Goal: Transaction & Acquisition: Purchase product/service

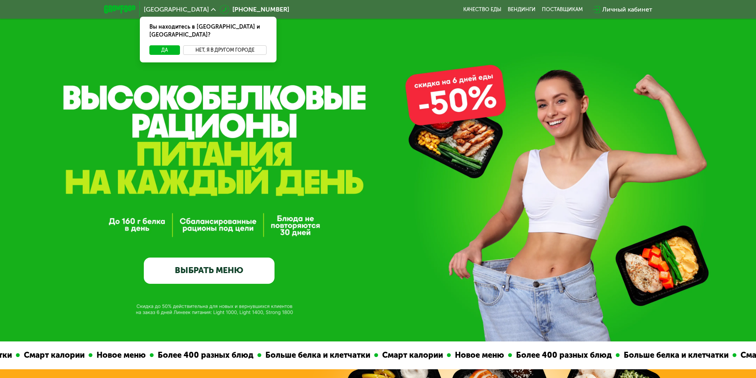
click at [235, 45] on button "Нет, я в другом городе" at bounding box center [225, 50] width 84 height 10
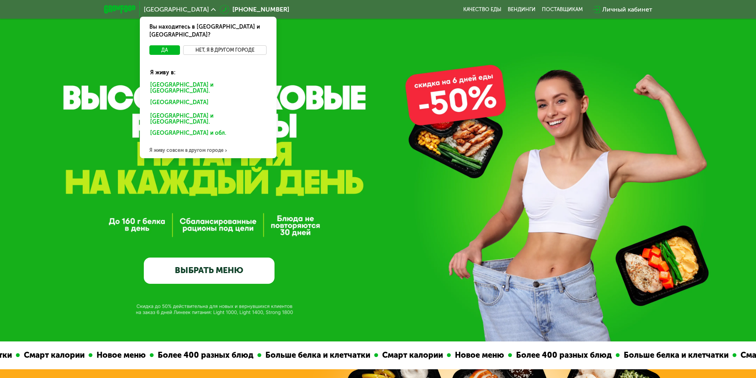
scroll to position [40, 0]
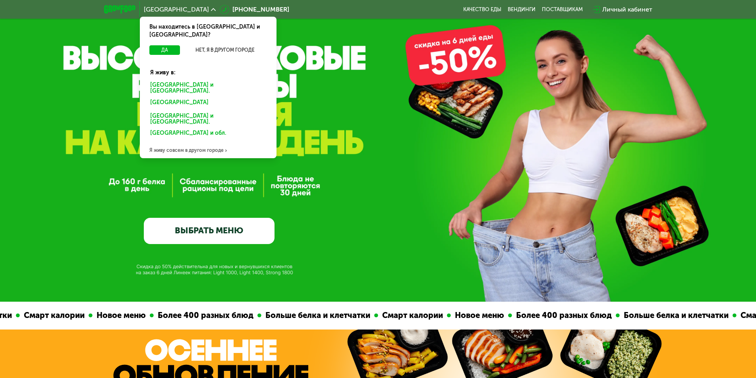
click at [198, 142] on div "Я живу совсем в другом городе" at bounding box center [208, 150] width 137 height 16
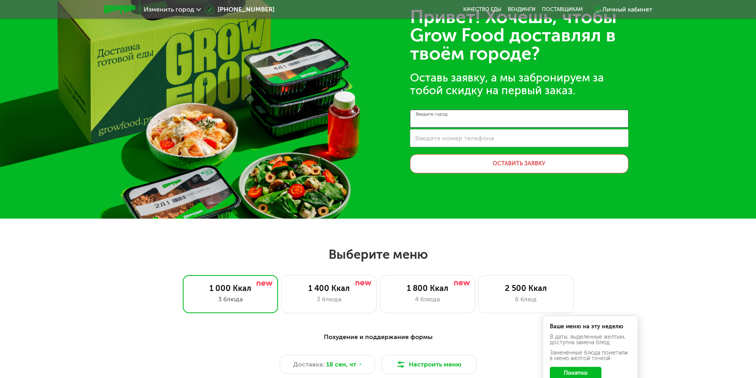
click at [461, 121] on input "Введите город" at bounding box center [519, 119] width 218 height 18
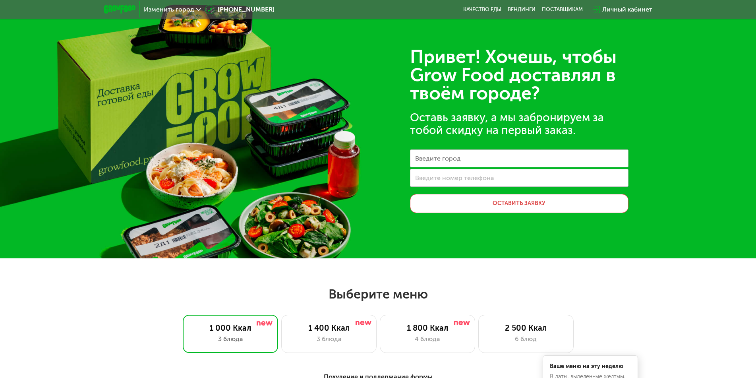
click at [172, 9] on span "Изменить город" at bounding box center [169, 9] width 50 height 6
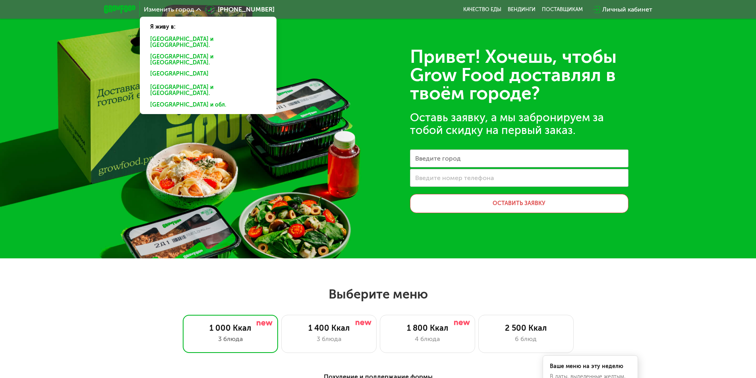
scroll to position [40, 0]
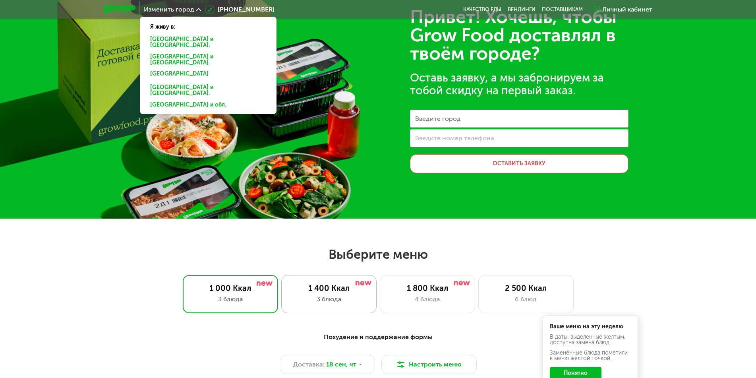
click at [349, 295] on div "3 блюда" at bounding box center [329, 299] width 79 height 10
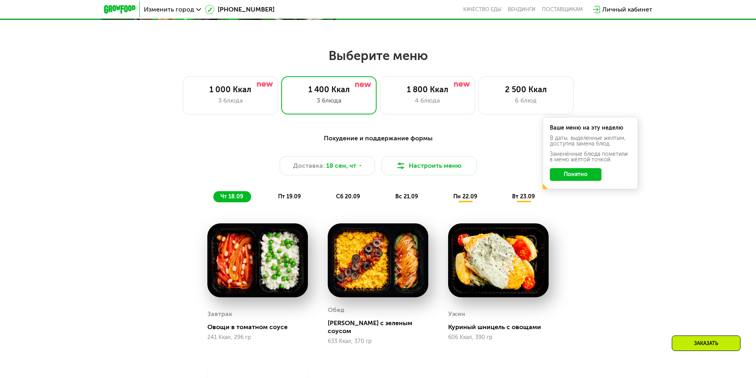
scroll to position [318, 0]
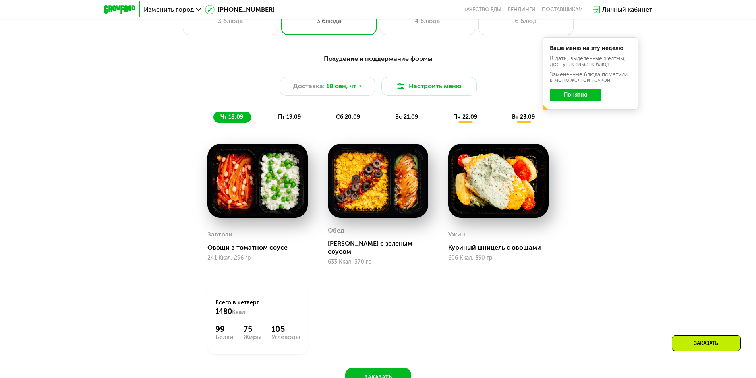
click at [287, 114] on span "пт 19.09" at bounding box center [289, 117] width 23 height 7
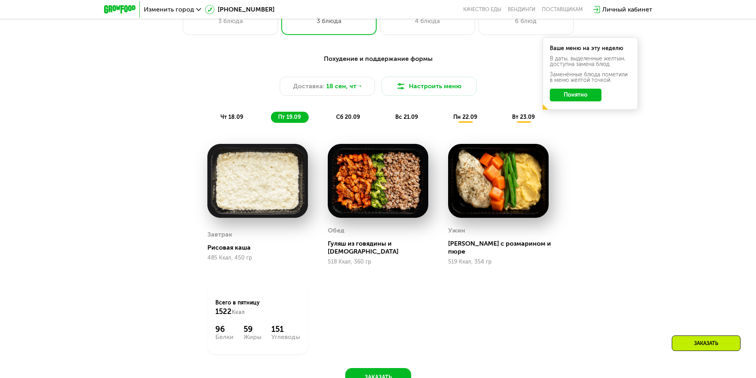
click at [349, 119] on span "сб 20.09" at bounding box center [348, 117] width 24 height 7
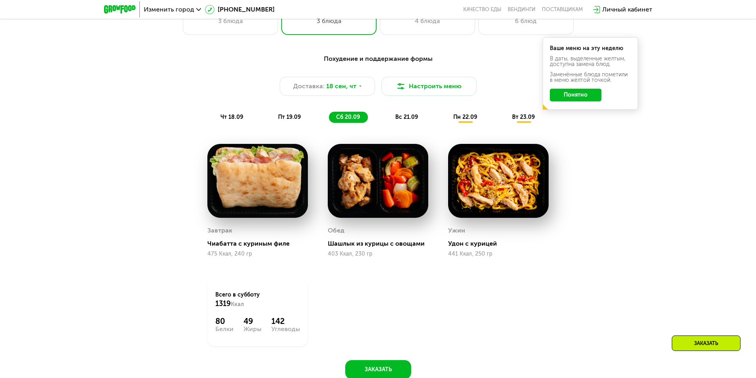
click at [410, 114] on span "вс 21.09" at bounding box center [406, 117] width 23 height 7
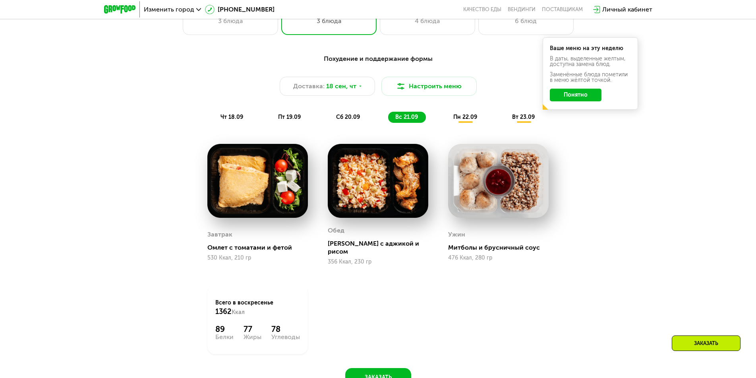
click at [580, 93] on button "Понятно" at bounding box center [576, 95] width 52 height 13
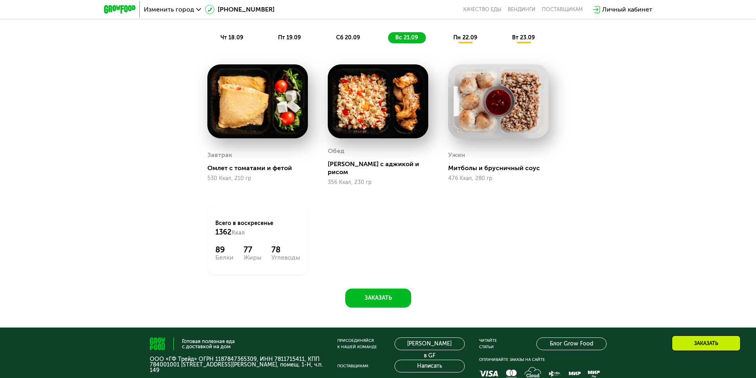
scroll to position [278, 0]
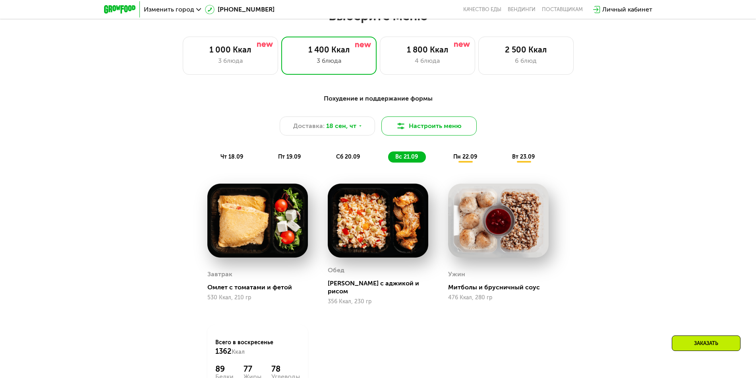
click at [431, 130] on button "Настроить меню" at bounding box center [428, 125] width 95 height 19
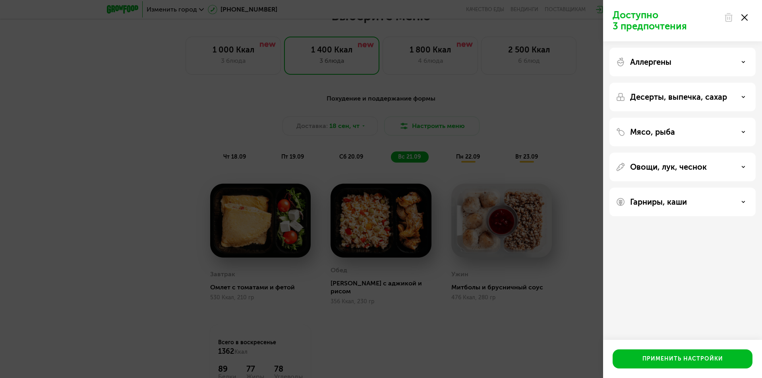
click at [747, 18] on icon at bounding box center [744, 17] width 6 height 6
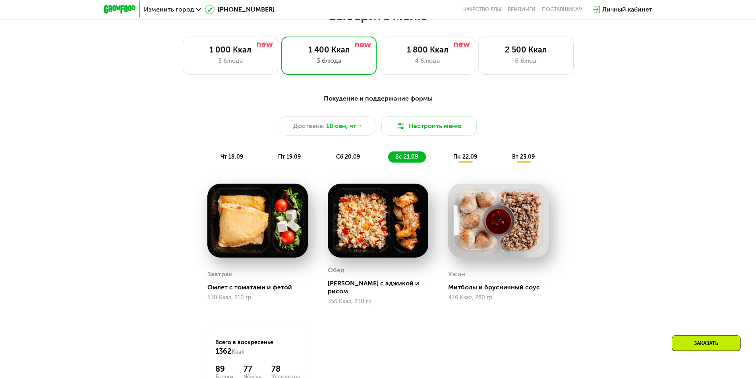
scroll to position [477, 0]
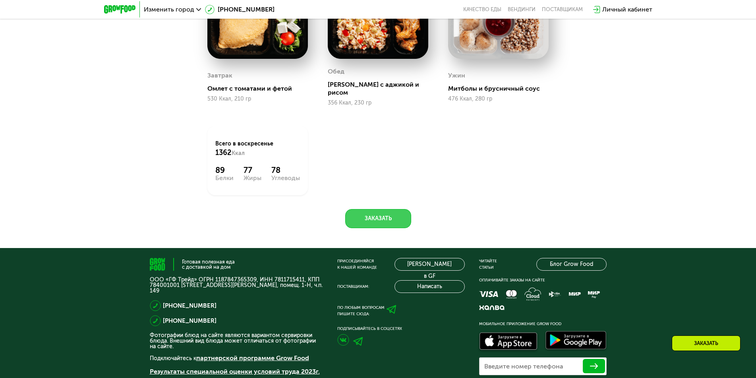
click at [367, 209] on button "Заказать" at bounding box center [378, 218] width 66 height 19
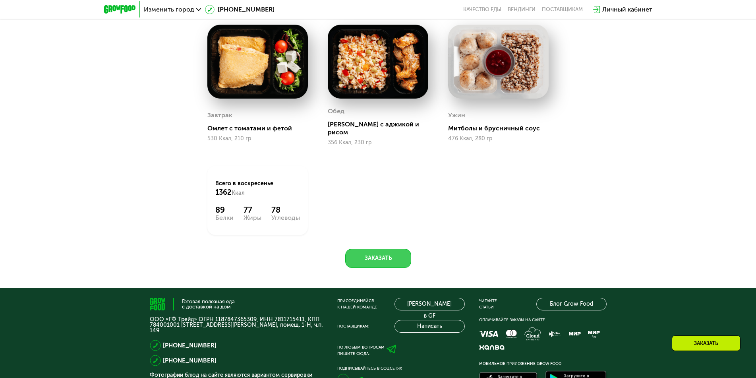
click at [377, 253] on button "Заказать" at bounding box center [378, 258] width 66 height 19
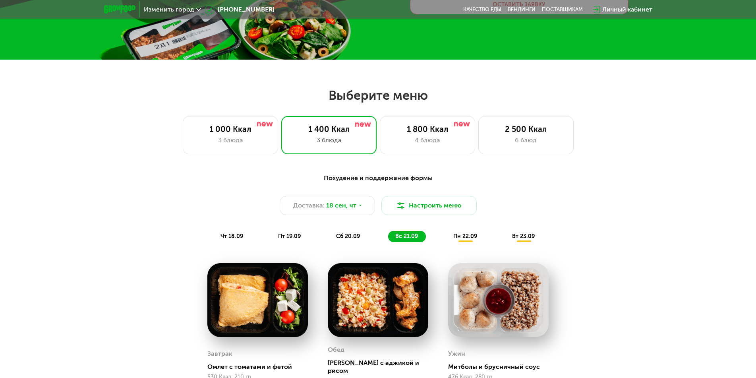
scroll to position [0, 0]
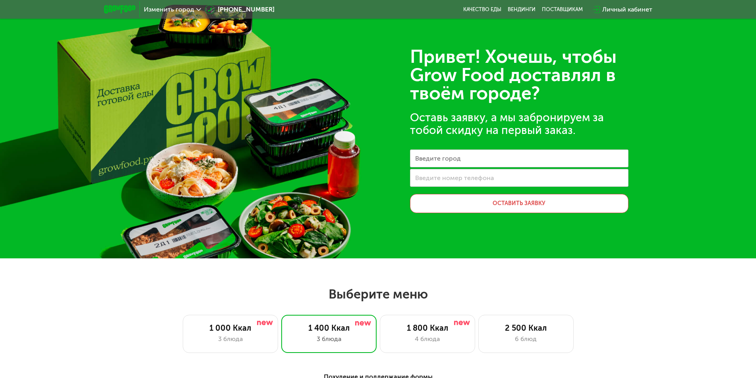
click at [191, 8] on span "Изменить город" at bounding box center [169, 9] width 50 height 6
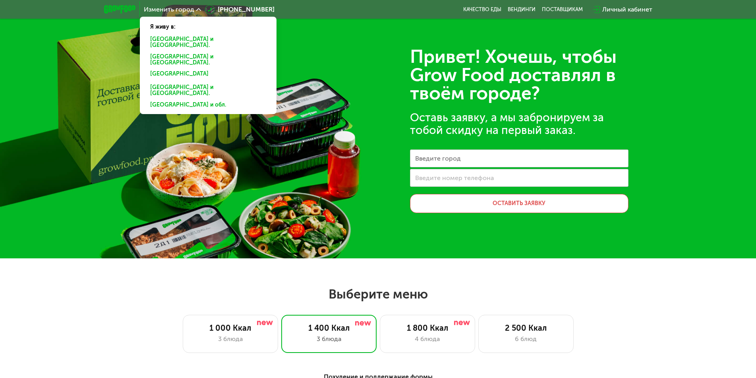
scroll to position [40, 0]
